Goal: Information Seeking & Learning: Learn about a topic

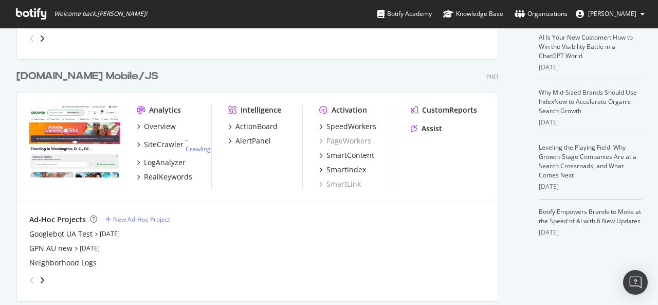
scroll to position [250, 0]
click at [162, 163] on div "LogAnalyzer" at bounding box center [165, 162] width 42 height 10
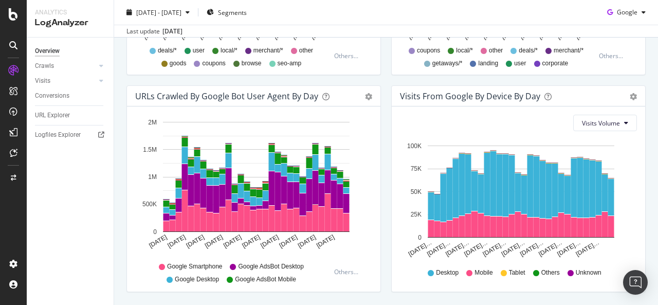
scroll to position [551, 0]
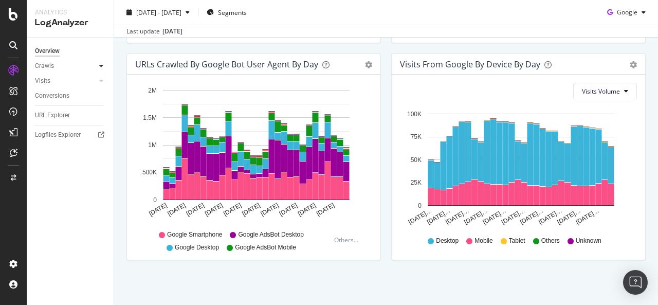
click at [106, 65] on div at bounding box center [101, 66] width 10 height 10
click at [52, 103] on div "Segments Distribution" at bounding box center [68, 101] width 57 height 22
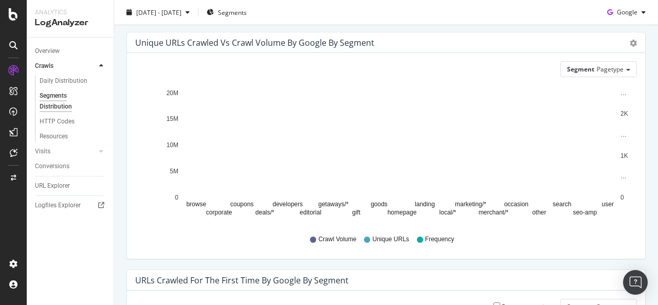
scroll to position [15, 0]
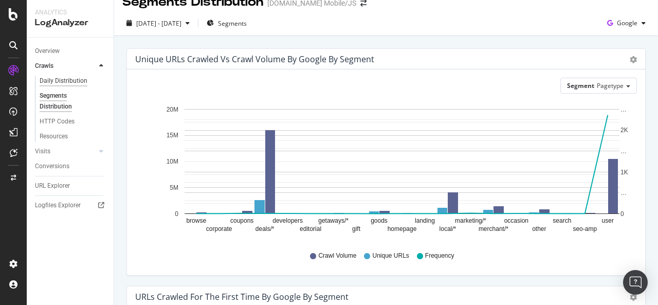
click at [74, 82] on div "Daily Distribution" at bounding box center [64, 81] width 48 height 11
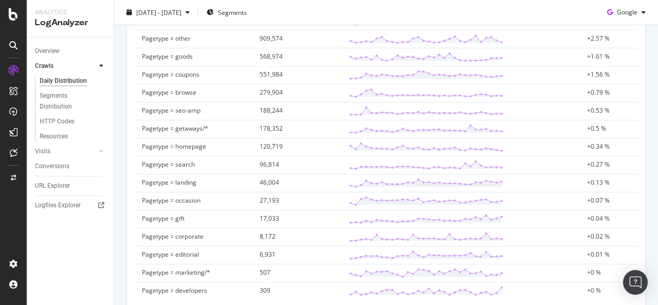
scroll to position [515, 0]
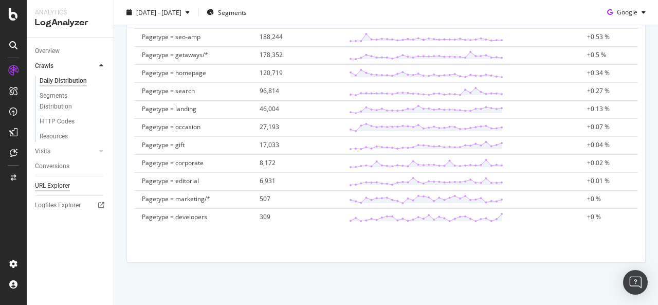
click at [58, 183] on div "URL Explorer" at bounding box center [52, 185] width 35 height 11
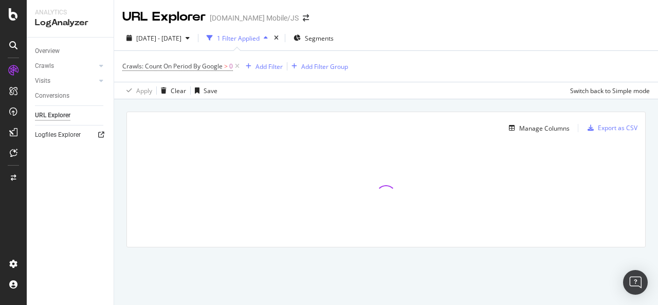
click at [100, 135] on icon at bounding box center [101, 135] width 6 height 6
click at [203, 64] on span "Crawls: Count On Period By Google" at bounding box center [172, 66] width 100 height 9
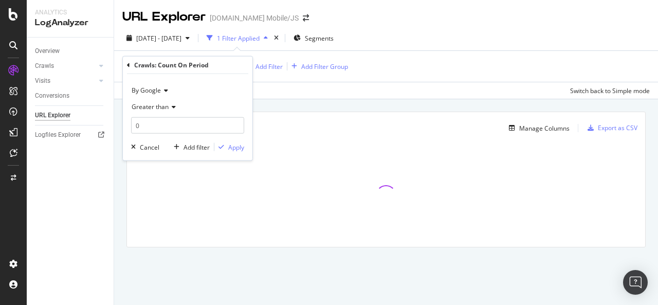
click at [154, 90] on span "By Google" at bounding box center [146, 90] width 29 height 9
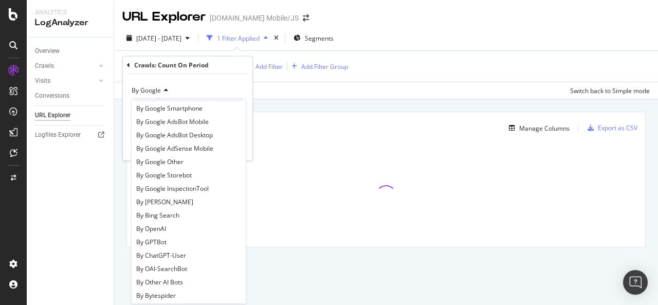
scroll to position [78, 0]
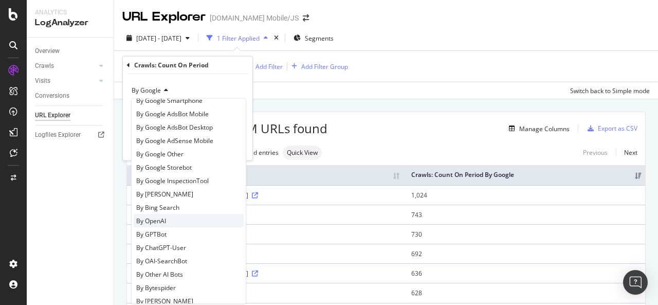
click at [167, 219] on div "By OpenAI" at bounding box center [189, 220] width 110 height 13
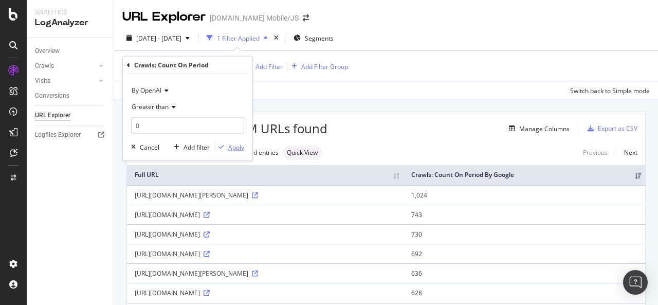
click at [240, 150] on div "Apply" at bounding box center [236, 146] width 16 height 9
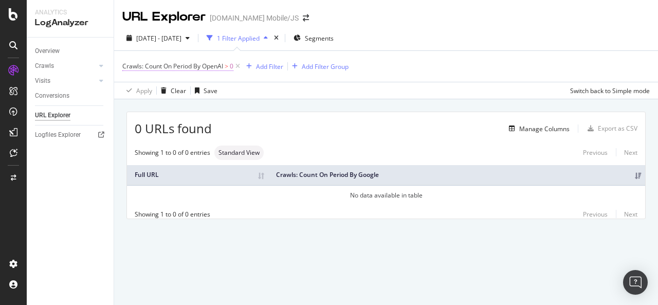
click at [203, 68] on span "Crawls: Count On Period By OpenAI" at bounding box center [172, 66] width 101 height 9
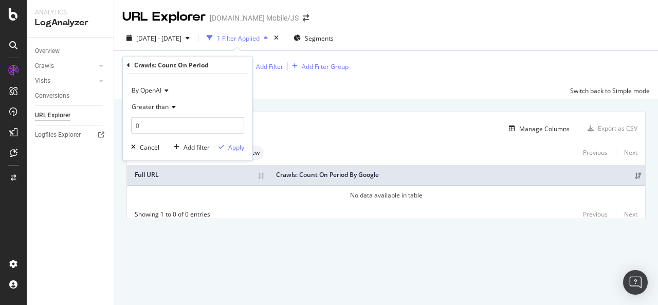
click at [164, 108] on span "Greater than" at bounding box center [150, 106] width 37 height 9
click at [160, 88] on span "By OpenAI" at bounding box center [147, 90] width 30 height 9
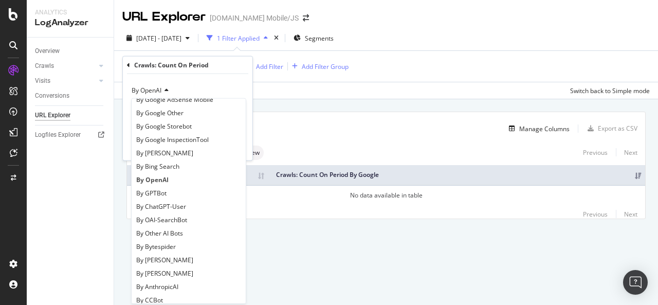
scroll to position [119, 0]
click at [179, 189] on div "By GPTBot" at bounding box center [189, 193] width 110 height 13
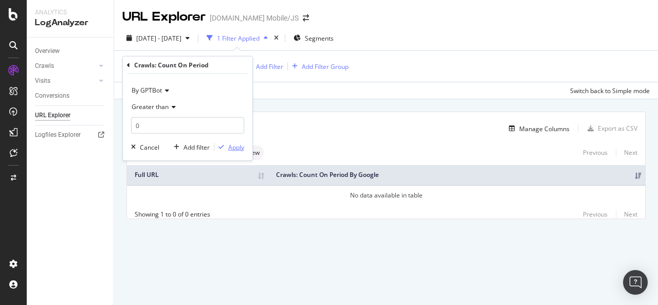
click at [235, 142] on div "Apply" at bounding box center [236, 146] width 16 height 9
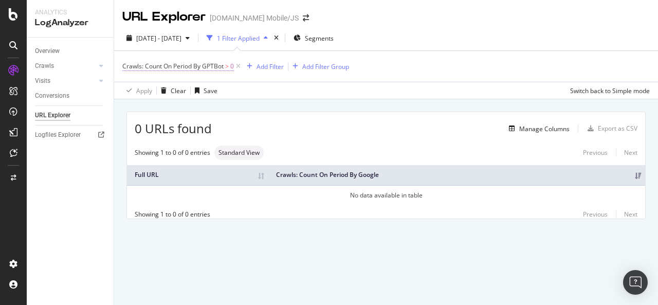
click at [212, 65] on span "Crawls: Count On Period By GPTBot" at bounding box center [172, 66] width 101 height 9
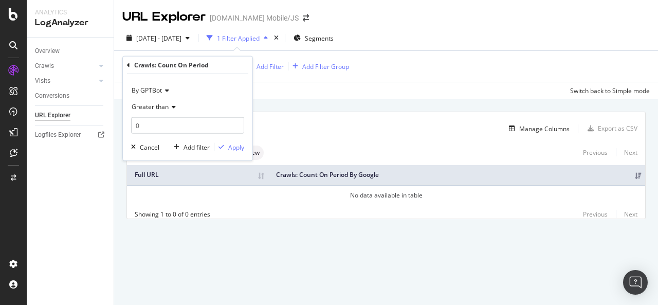
click at [154, 90] on span "By GPTBot" at bounding box center [147, 90] width 30 height 9
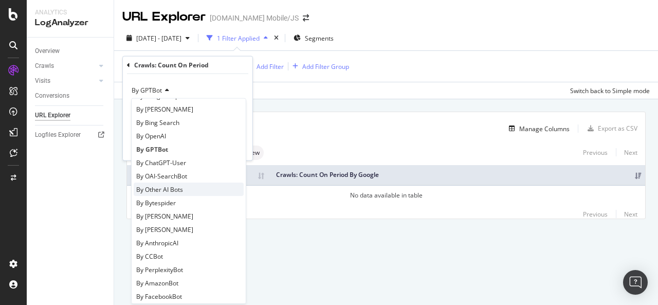
scroll to position [164, 0]
click at [186, 165] on div "By ChatGPT-User" at bounding box center [189, 161] width 110 height 13
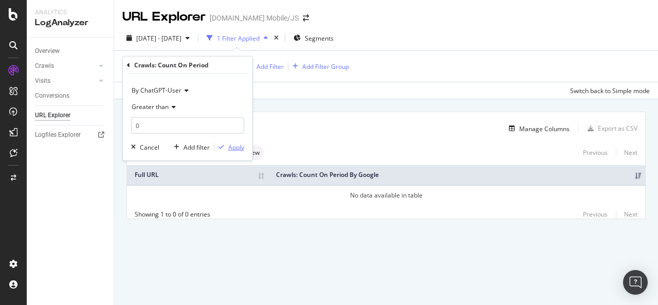
click at [243, 143] on div "Apply" at bounding box center [236, 146] width 16 height 9
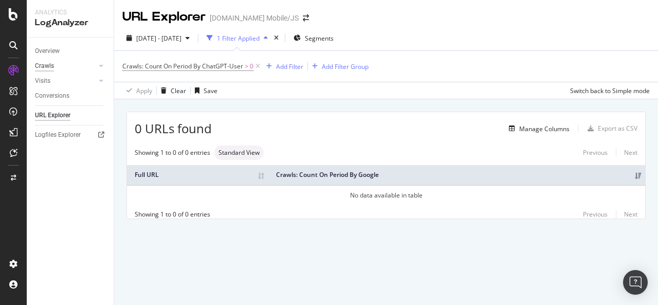
click at [48, 62] on div "Crawls" at bounding box center [44, 66] width 19 height 11
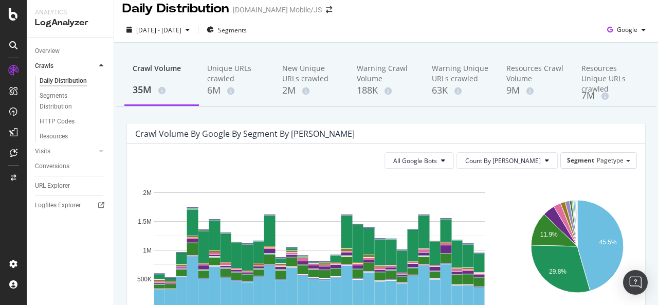
scroll to position [6, 0]
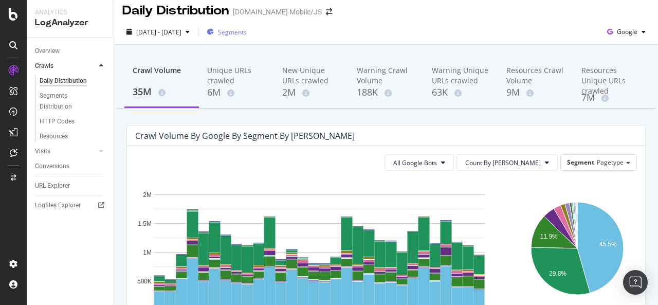
click at [247, 33] on span "Segments" at bounding box center [232, 32] width 29 height 9
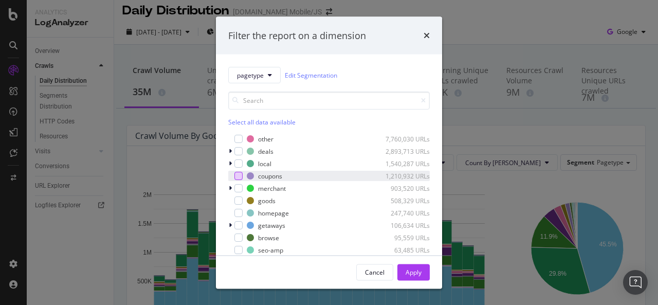
click at [237, 178] on div "modal" at bounding box center [238, 176] width 8 height 8
click at [415, 270] on div "Apply" at bounding box center [414, 271] width 16 height 9
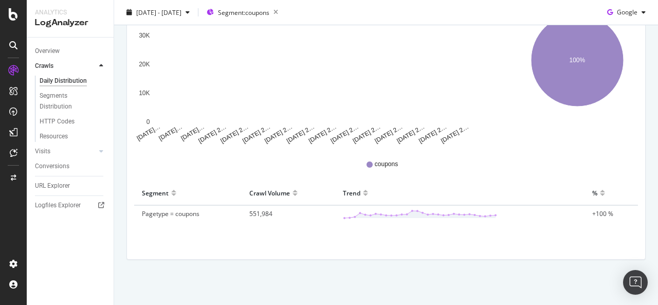
scroll to position [194, 0]
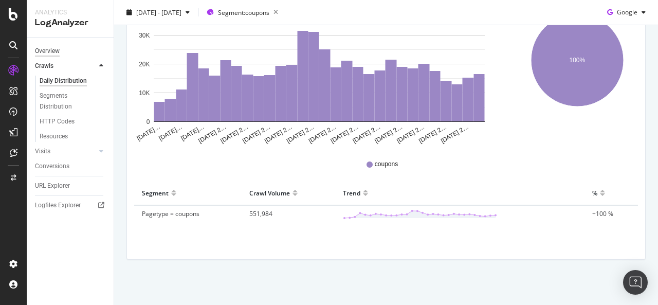
click at [54, 50] on div "Overview" at bounding box center [47, 51] width 25 height 11
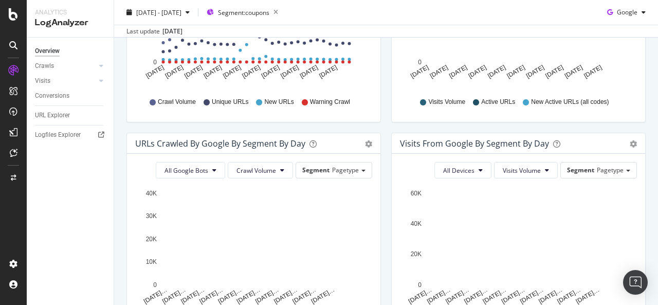
scroll to position [351, 0]
